Goal: Answer question/provide support: Share knowledge or assist other users

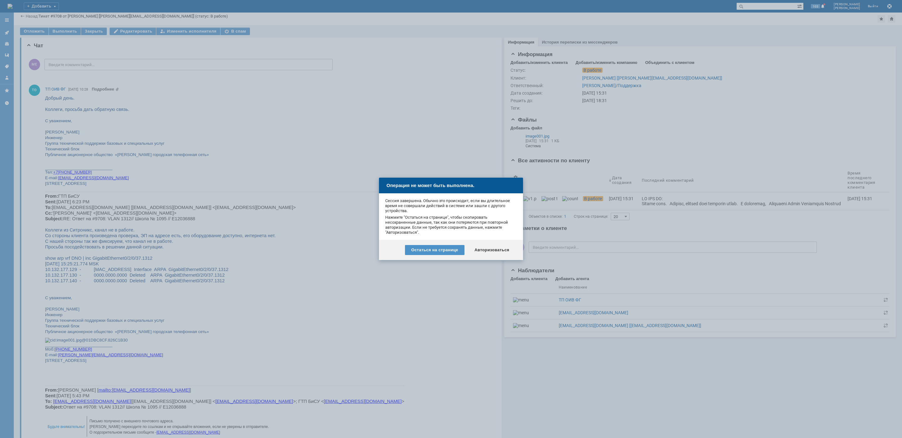
scroll to position [141, 0]
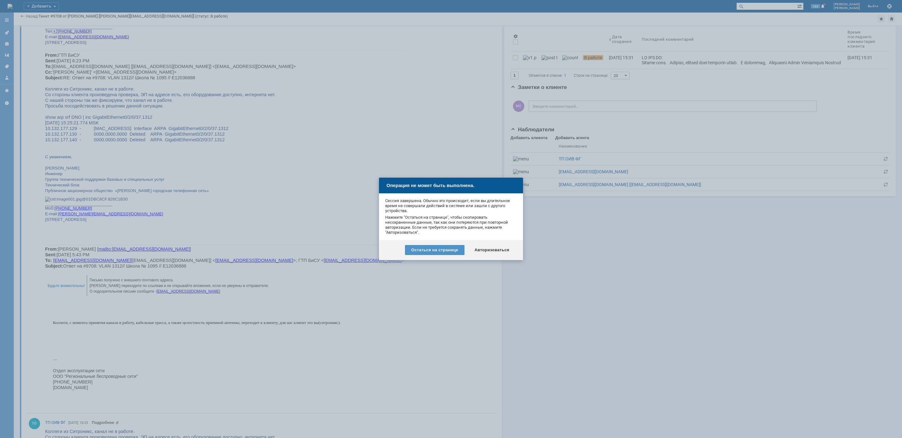
click at [488, 243] on div "Остаться на странице Авторизоваться" at bounding box center [451, 250] width 144 height 20
click at [486, 247] on div "Авторизоваться" at bounding box center [491, 250] width 47 height 10
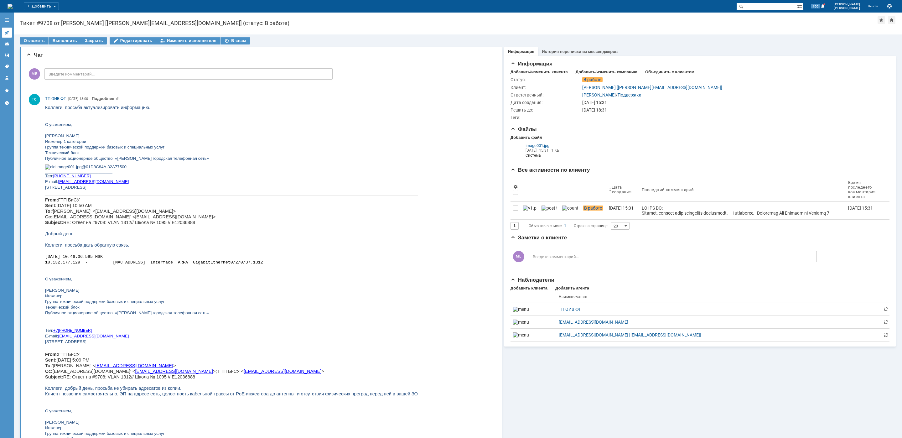
click at [10, 33] on link at bounding box center [7, 33] width 10 height 10
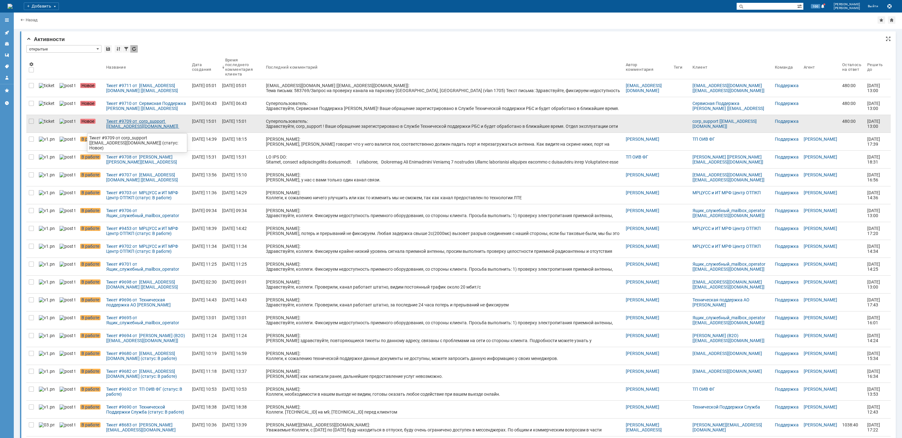
click at [131, 126] on div "Тикет #9709 от corp_support [[EMAIL_ADDRESS][DOMAIN_NAME]] (статус: Новое)" at bounding box center [146, 124] width 81 height 10
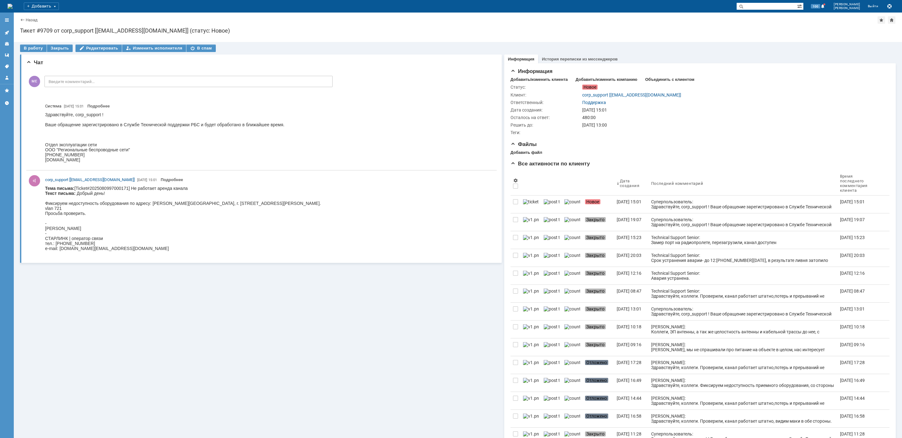
click at [270, 203] on body "Тема письма: [Ticket#2025080997000171] Не работает аренда канала Текст письма: …" at bounding box center [182, 221] width 275 height 70
copy body "Сереброва"
click at [31, 47] on div "В работу" at bounding box center [33, 48] width 27 height 8
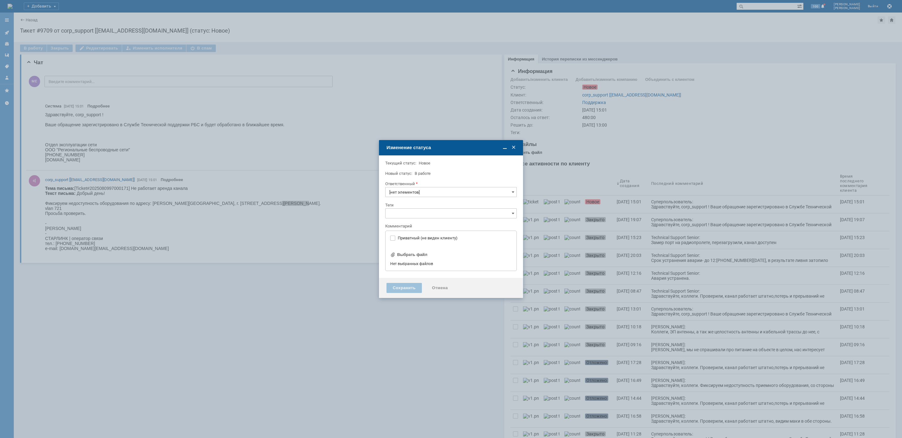
type input "Поддержка"
type input "[не указано]"
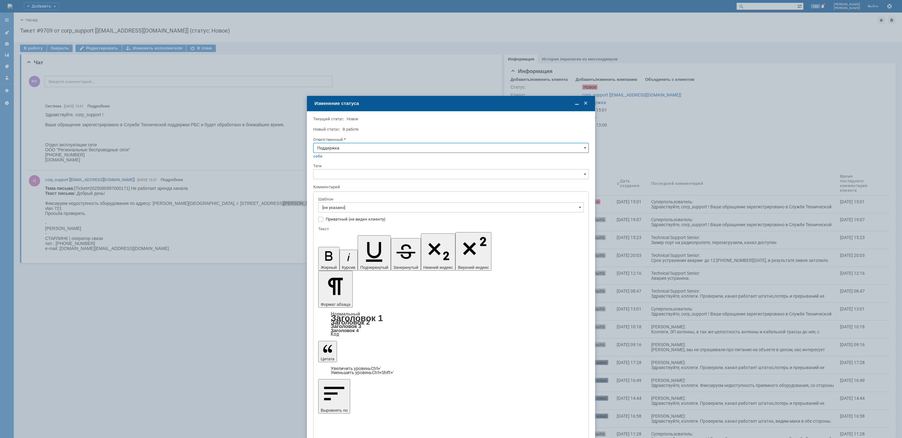
click at [334, 149] on input "Поддержка" at bounding box center [450, 148] width 275 height 10
click at [335, 214] on div "[PERSON_NAME]" at bounding box center [450, 211] width 275 height 10
type input "[PERSON_NAME]"
click at [338, 209] on input "[не указано]" at bounding box center [450, 207] width 265 height 10
type input "[PERSON_NAME]"
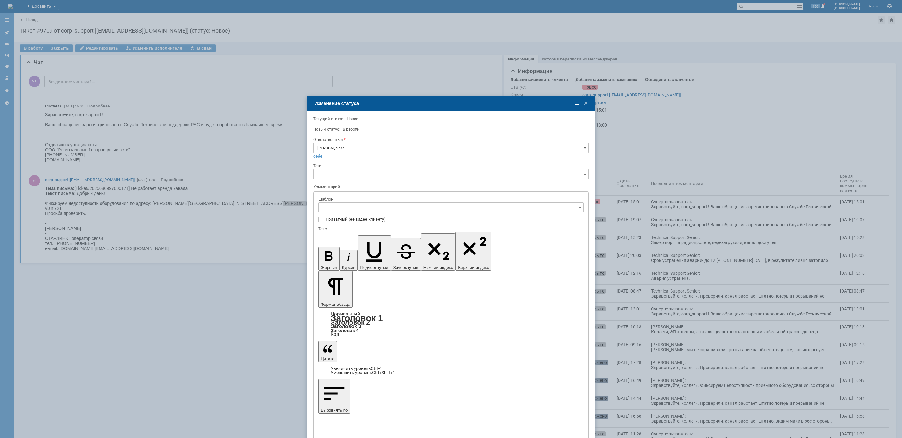
click at [412, 267] on div "[операторы] Сейчас работает, было недоступно железо на клиенте" at bounding box center [450, 270] width 265 height 10
type input "[операторы] Сейчас работает, было недоступно железо на клиенте"
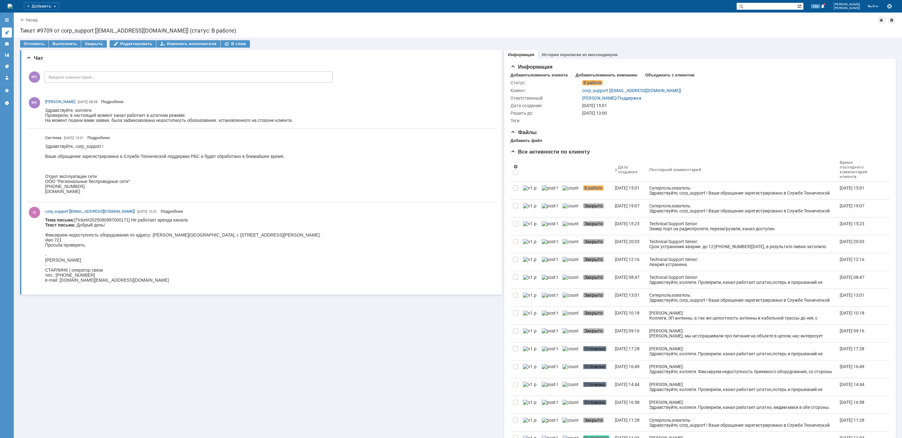
click at [11, 33] on link at bounding box center [7, 33] width 10 height 10
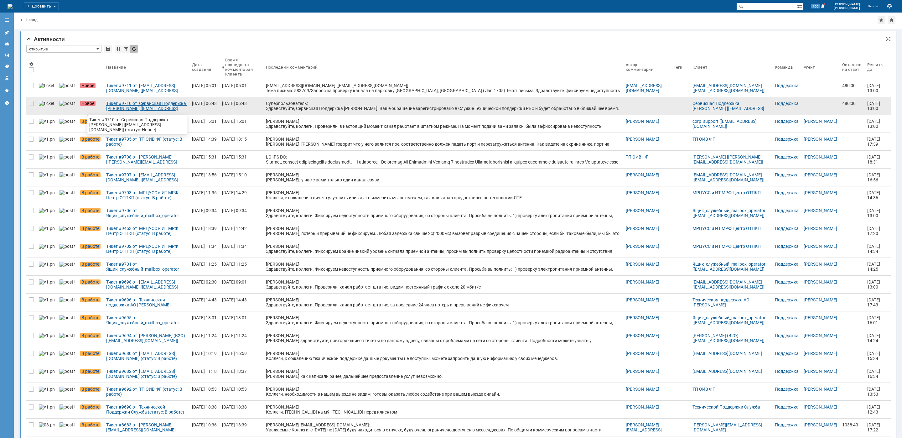
click at [135, 111] on div "Тикет #9710 от Сервисная Поддержка [PERSON_NAME] [[EMAIL_ADDRESS][DOMAIN_NAME]]…" at bounding box center [146, 106] width 81 height 10
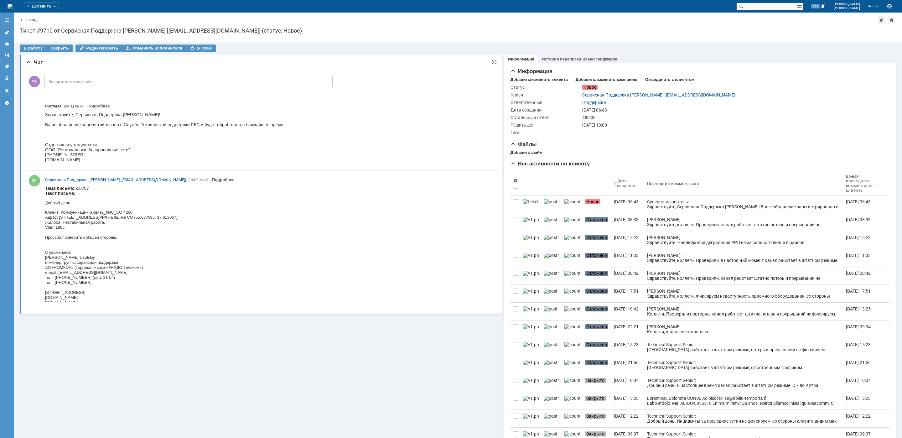
click at [128, 212] on font "Клиент: Коммуникации и связь_КИС_СО 4260" at bounding box center [88, 212] width 87 height 5
copy font "4260"
click at [38, 45] on div "В работу" at bounding box center [33, 48] width 27 height 8
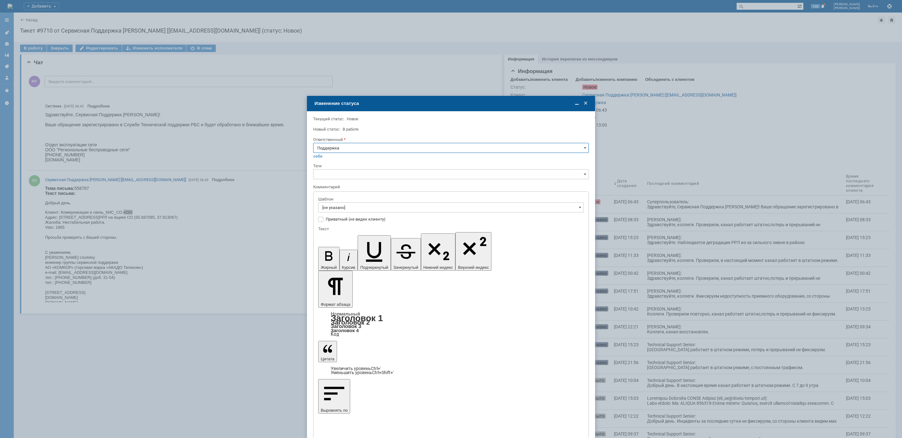
click at [342, 149] on input "Поддержка" at bounding box center [450, 148] width 275 height 10
click at [337, 211] on span "[PERSON_NAME]" at bounding box center [450, 210] width 267 height 5
type input "[PERSON_NAME]"
click at [340, 206] on input "[не указано]" at bounding box center [450, 207] width 265 height 10
type input "[PERSON_NAME]"
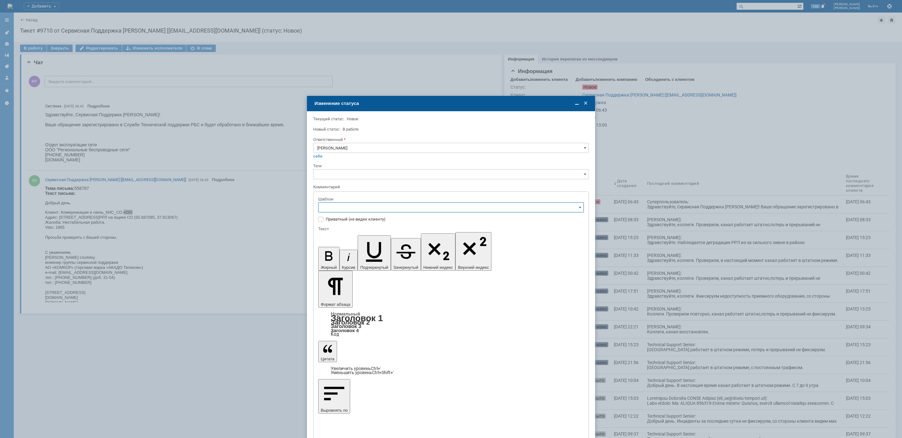
scroll to position [94, 0]
click at [396, 249] on span "[операторы] штатно потерь нет" at bounding box center [450, 248] width 257 height 5
type input "[операторы] штатно потерь нет"
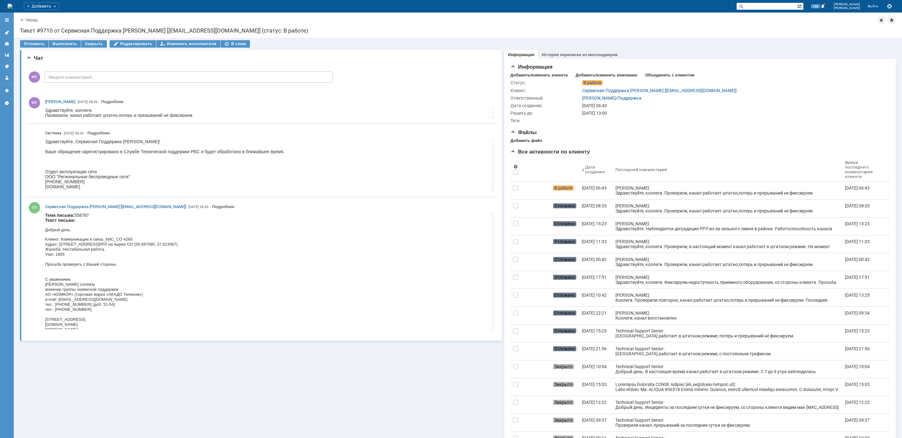
scroll to position [0, 0]
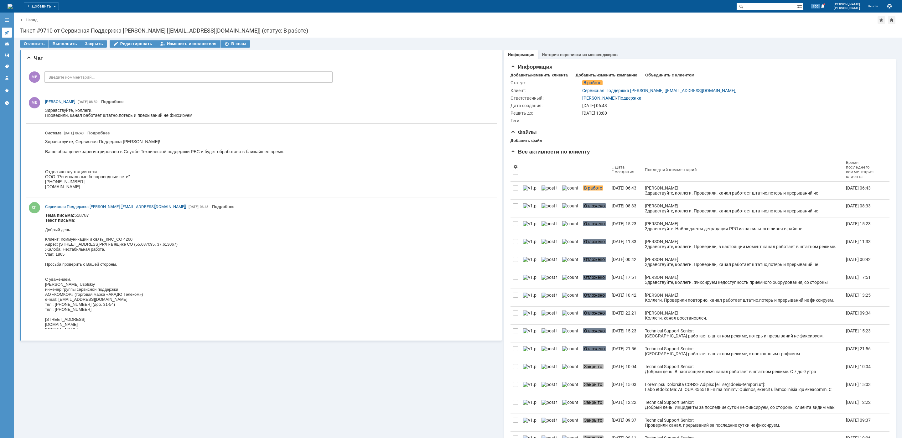
click at [5, 31] on icon at bounding box center [6, 32] width 5 height 5
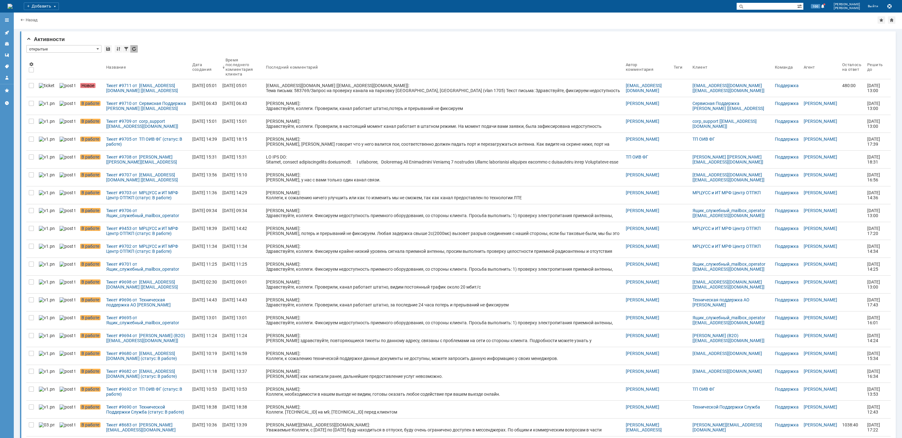
drag, startPoint x: 138, startPoint y: 85, endPoint x: 141, endPoint y: 88, distance: 3.6
click at [138, 86] on div "Тикет #9711 от [EMAIL_ADDRESS][DOMAIN_NAME] [[EMAIL_ADDRESS][DOMAIN_NAME]] (ста…" at bounding box center [146, 88] width 81 height 10
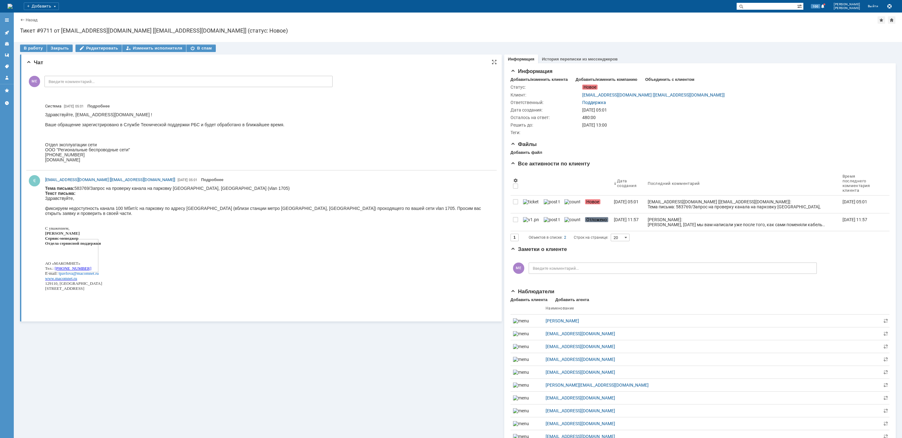
click at [192, 188] on body "Тема письма: 583769/Запрос на проверку канала на парковку [GEOGRAPHIC_DATA], [G…" at bounding box center [267, 245] width 445 height 119
copy body "Новоясеневский"
click at [28, 48] on div "В работу" at bounding box center [33, 48] width 27 height 8
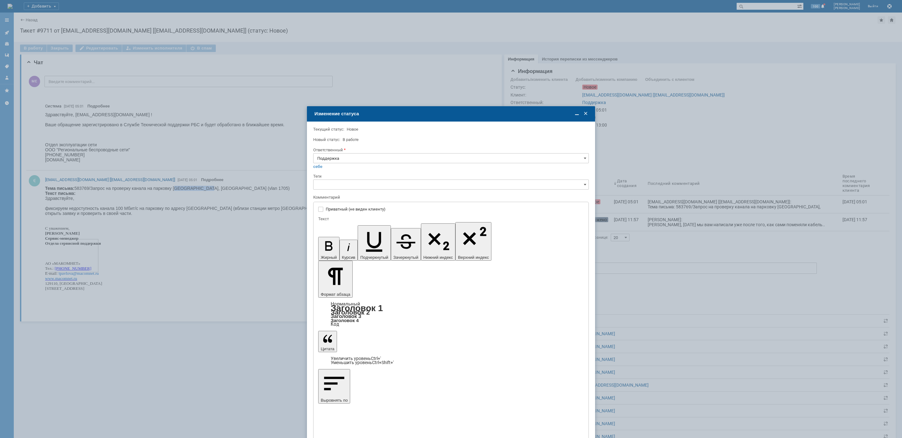
type input "[не указано]"
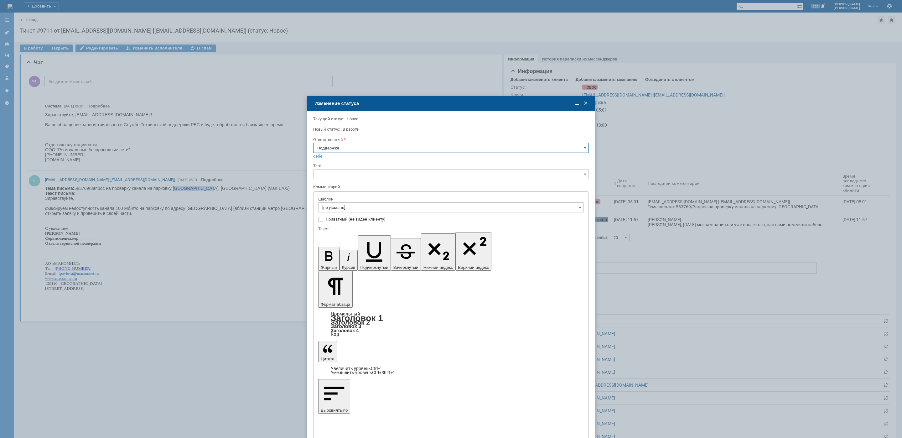
click at [344, 146] on input "Поддержка" at bounding box center [450, 148] width 275 height 10
click at [334, 212] on span "[PERSON_NAME]" at bounding box center [450, 210] width 267 height 5
type input "[PERSON_NAME]"
drag, startPoint x: 338, startPoint y: 204, endPoint x: 342, endPoint y: 208, distance: 5.8
click at [338, 204] on input "[не указано]" at bounding box center [450, 207] width 265 height 10
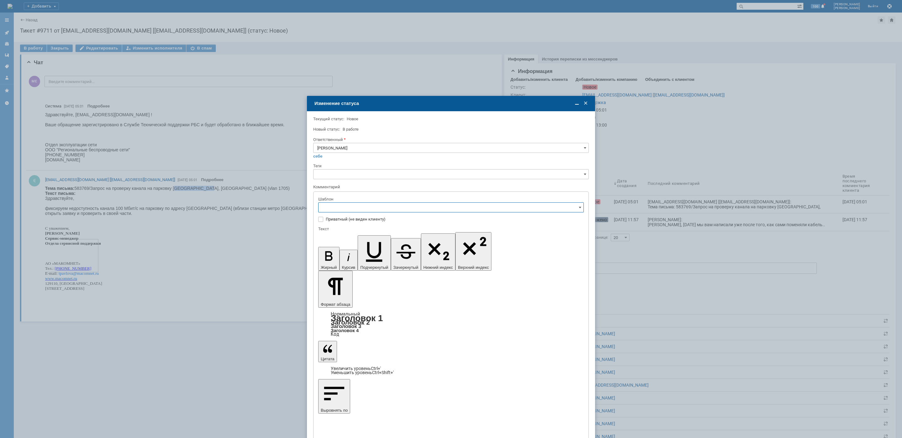
type input "[PERSON_NAME]"
click at [424, 271] on span "[операторы] Сейчас работает, было недоступно железо на клиенте" at bounding box center [450, 270] width 257 height 5
type input "[операторы] Сейчас работает, было недоступно железо на клиенте"
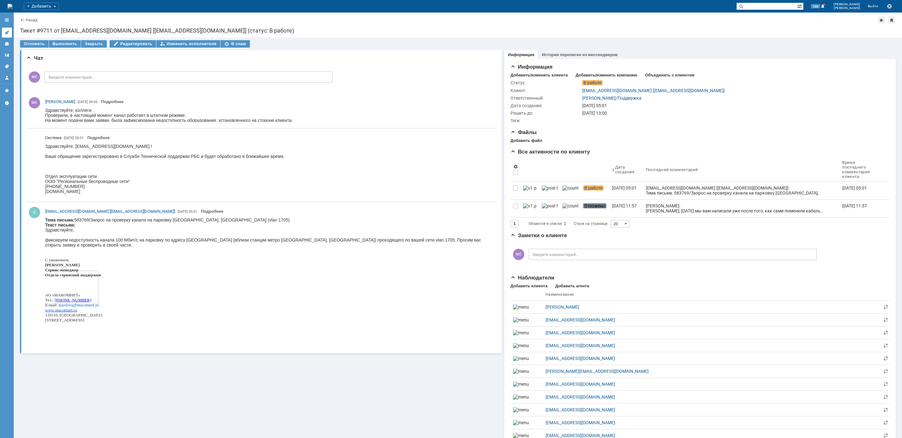
click at [7, 33] on icon at bounding box center [7, 33] width 4 height 4
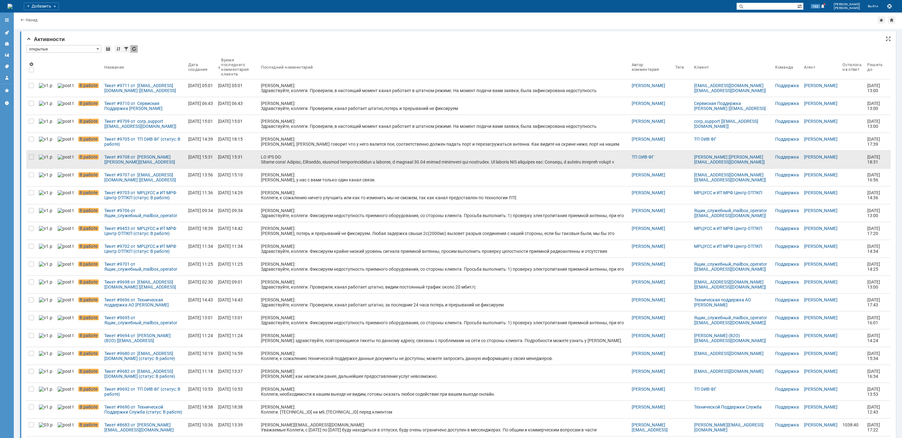
click at [312, 165] on div at bounding box center [443, 211] width 365 height 115
